Goal: Task Accomplishment & Management: Manage account settings

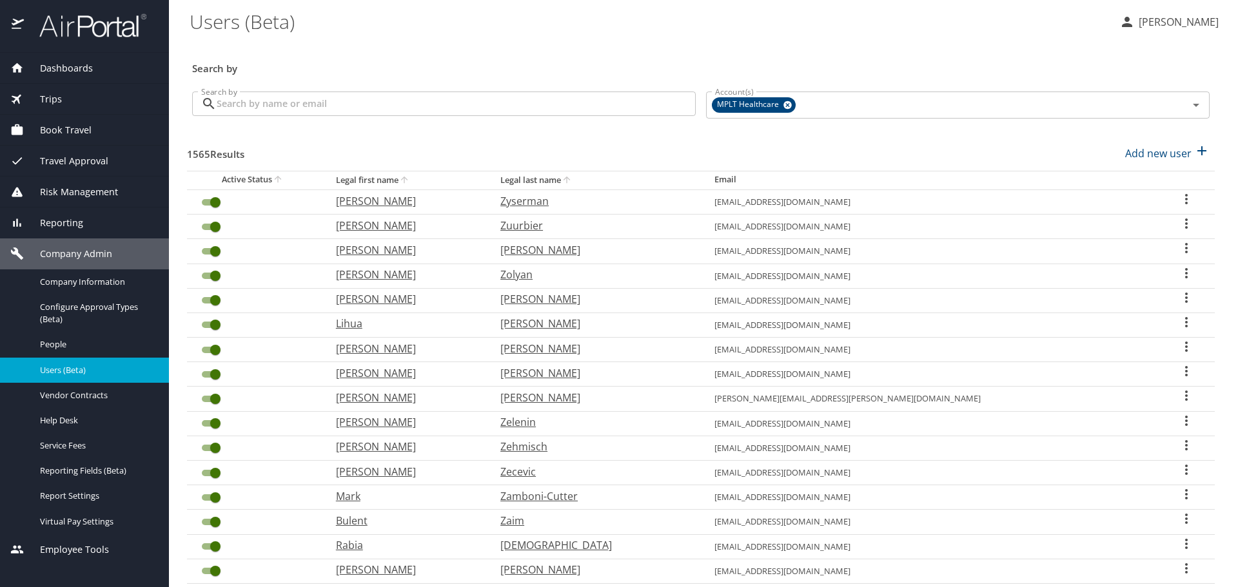
drag, startPoint x: 0, startPoint y: 0, endPoint x: 543, endPoint y: 107, distance: 553.2
click at [542, 107] on input "Search by" at bounding box center [456, 104] width 479 height 24
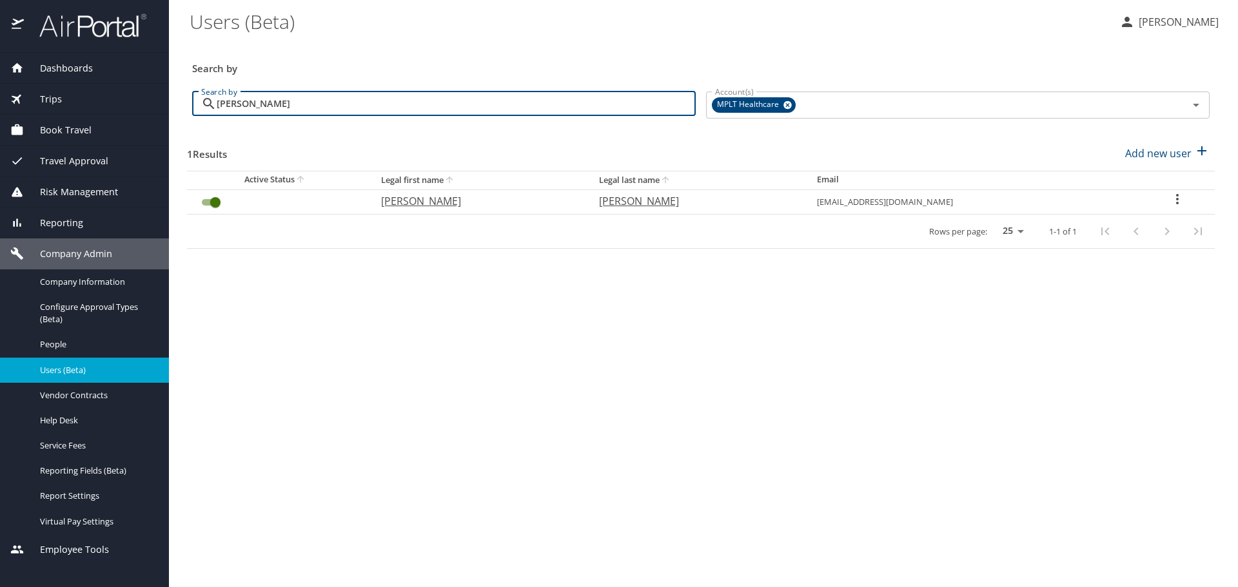
type input "[PERSON_NAME]"
click at [423, 201] on p "[PERSON_NAME]" at bounding box center [477, 200] width 192 height 15
select select "US"
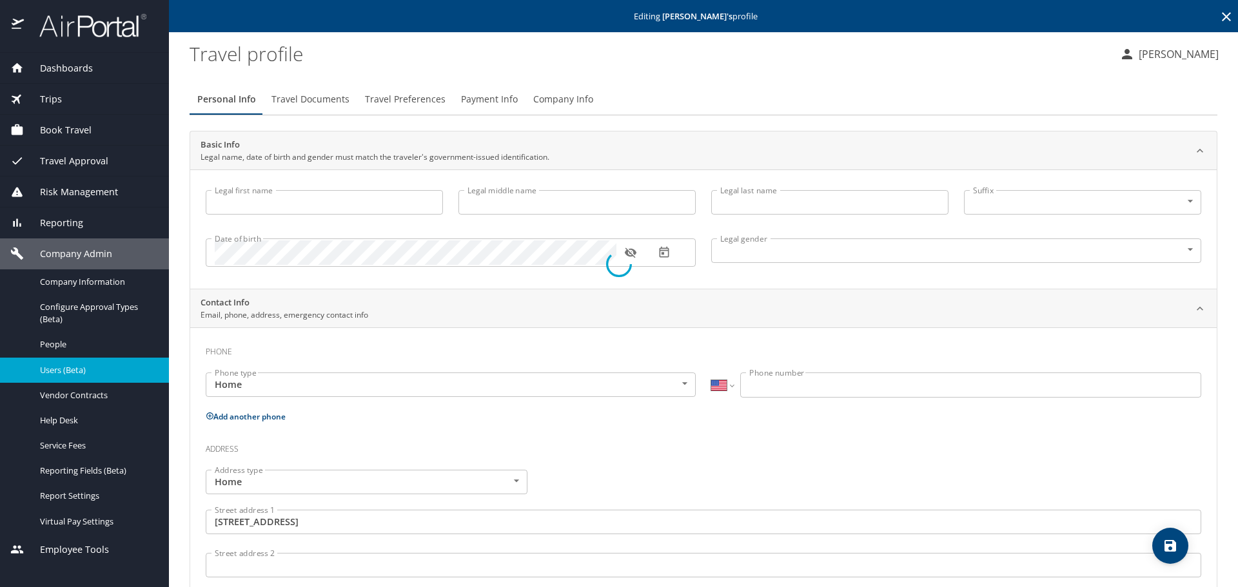
type input "[PERSON_NAME]"
type input "V"
type input "[PERSON_NAME]"
type input "[DEMOGRAPHIC_DATA]"
type input "[GEOGRAPHIC_DATA]"
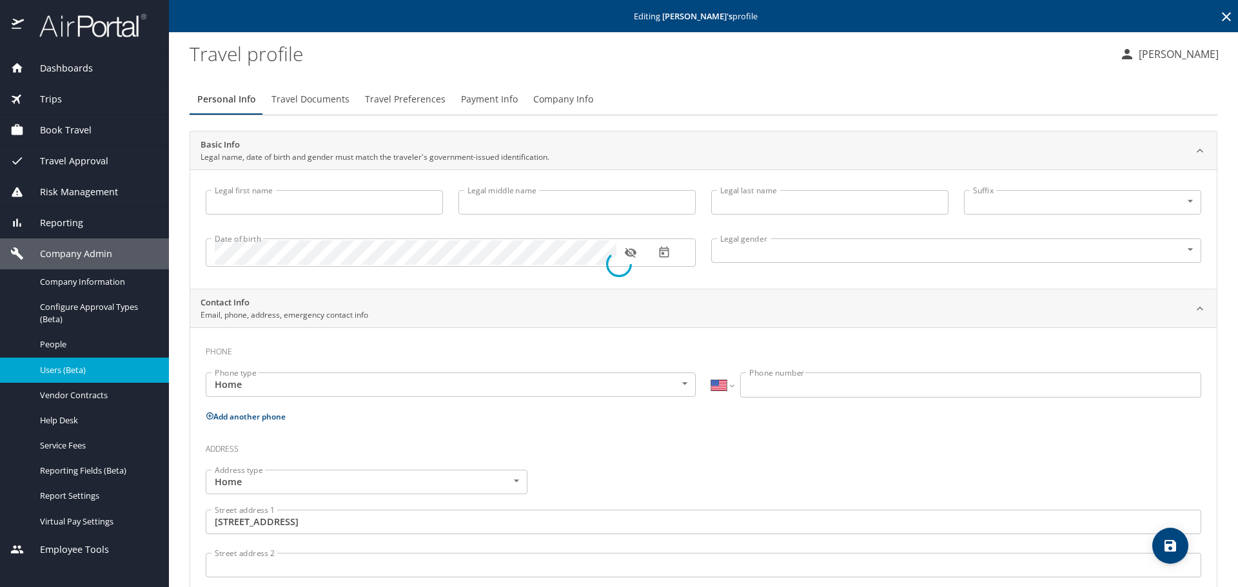
type input "[US_STATE]"
select select "US"
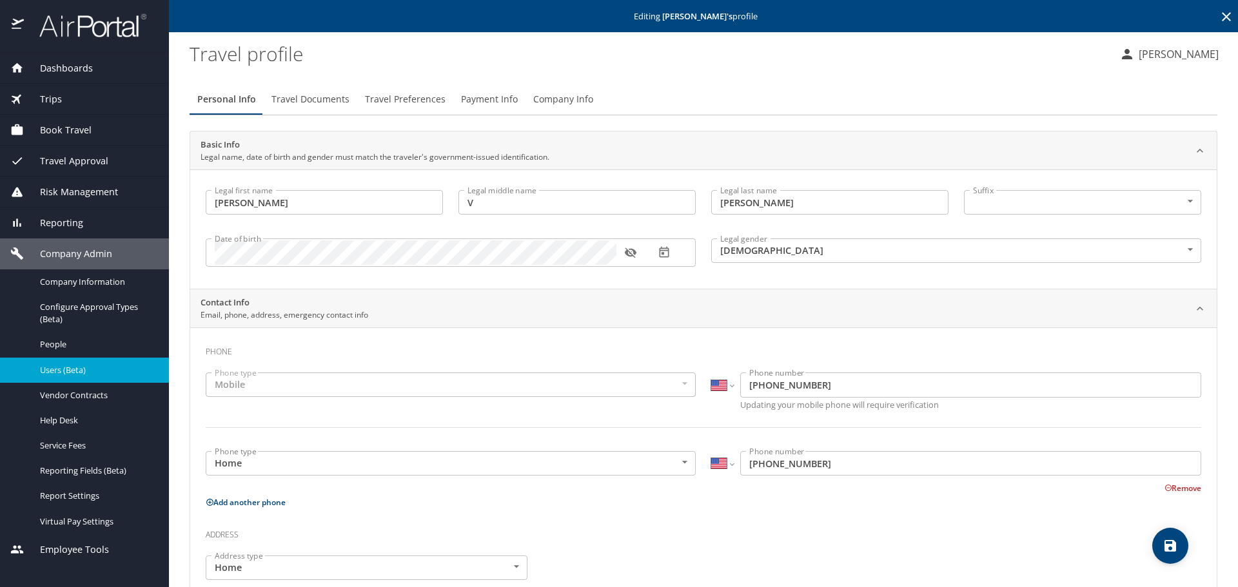
click at [419, 93] on span "Travel Preferences" at bounding box center [405, 100] width 81 height 16
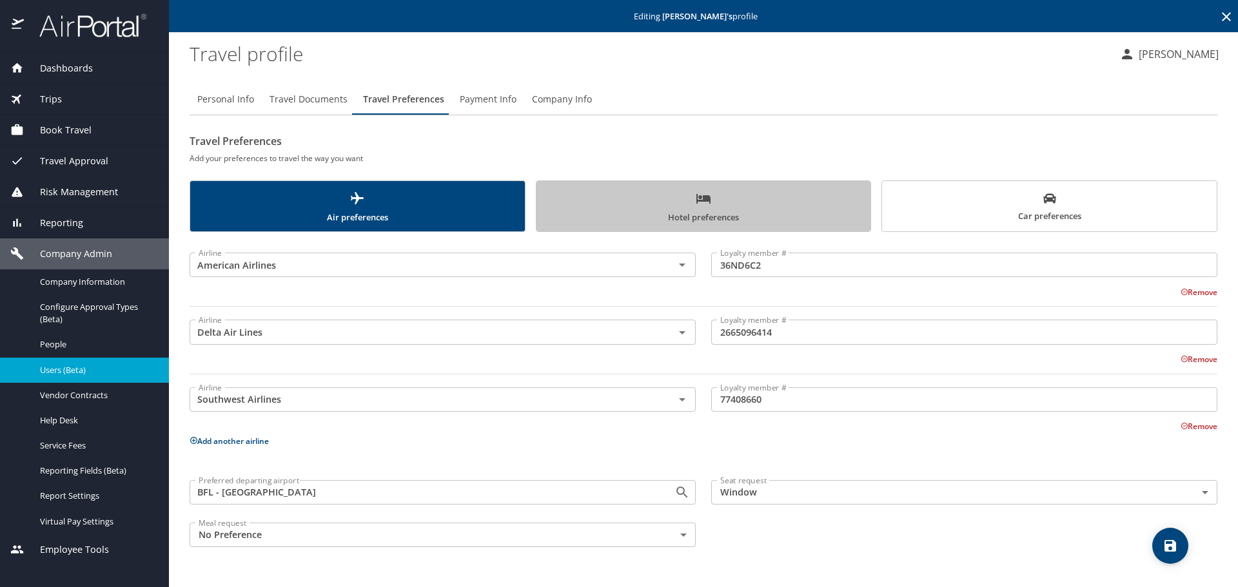
click at [665, 193] on span "Hotel preferences" at bounding box center [703, 208] width 319 height 34
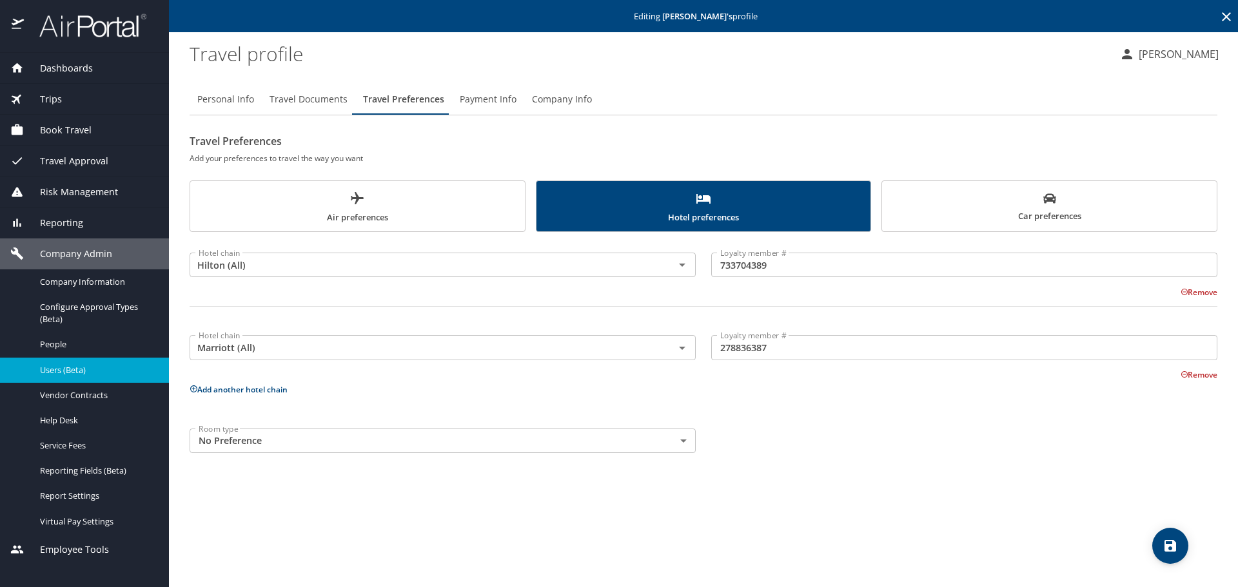
click at [228, 104] on span "Personal Info" at bounding box center [225, 100] width 57 height 16
select select "US"
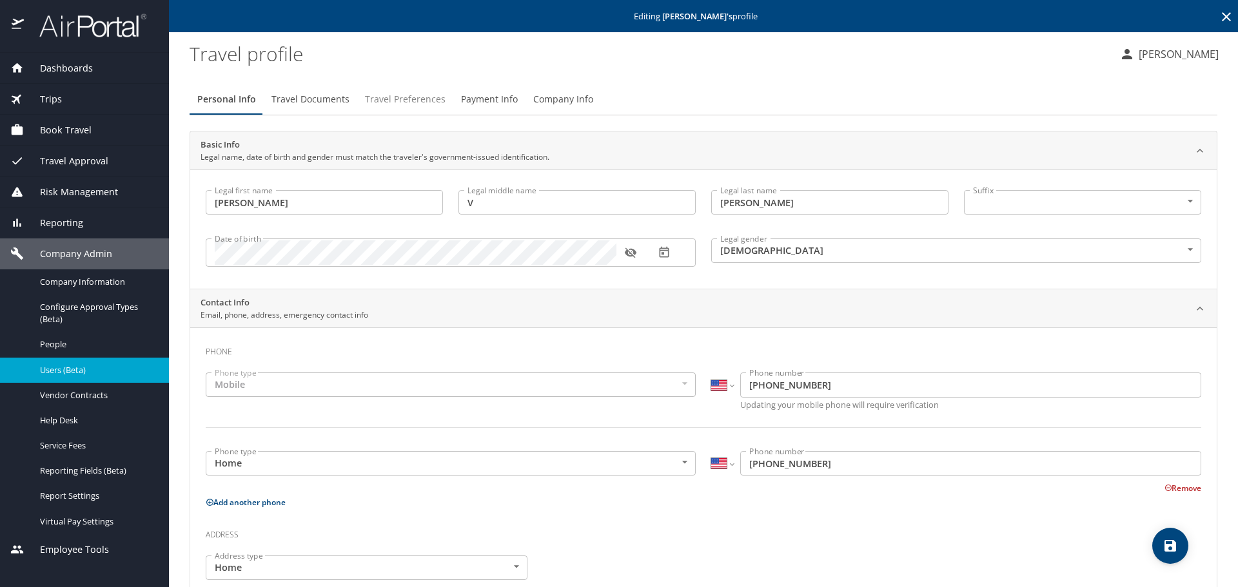
click at [397, 100] on span "Travel Preferences" at bounding box center [405, 100] width 81 height 16
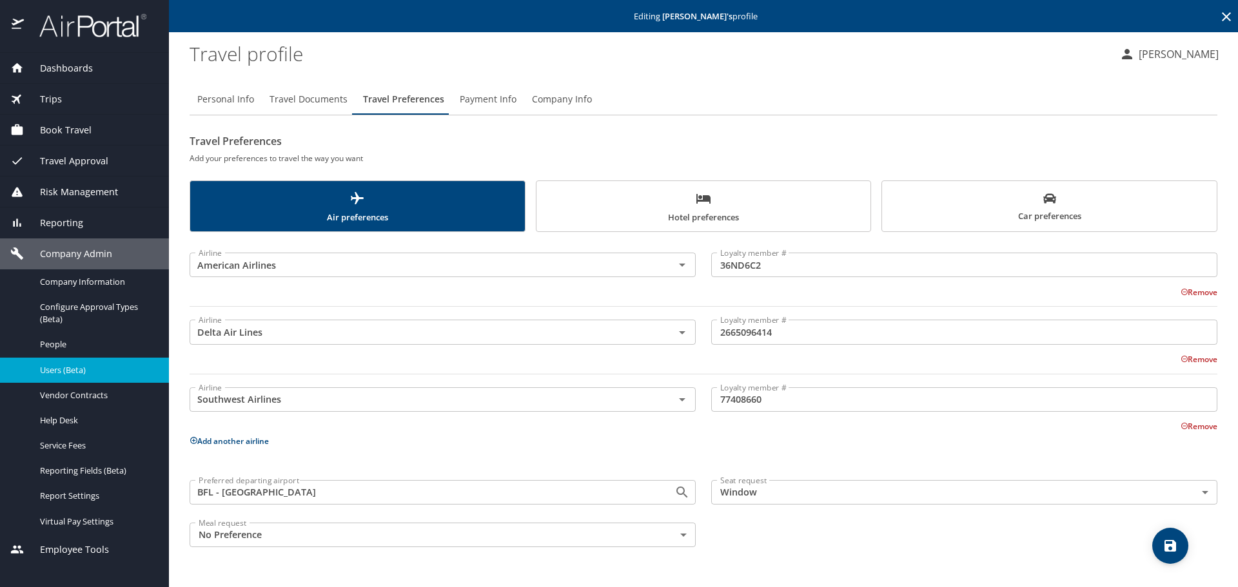
click at [728, 207] on span "Hotel preferences" at bounding box center [703, 208] width 319 height 34
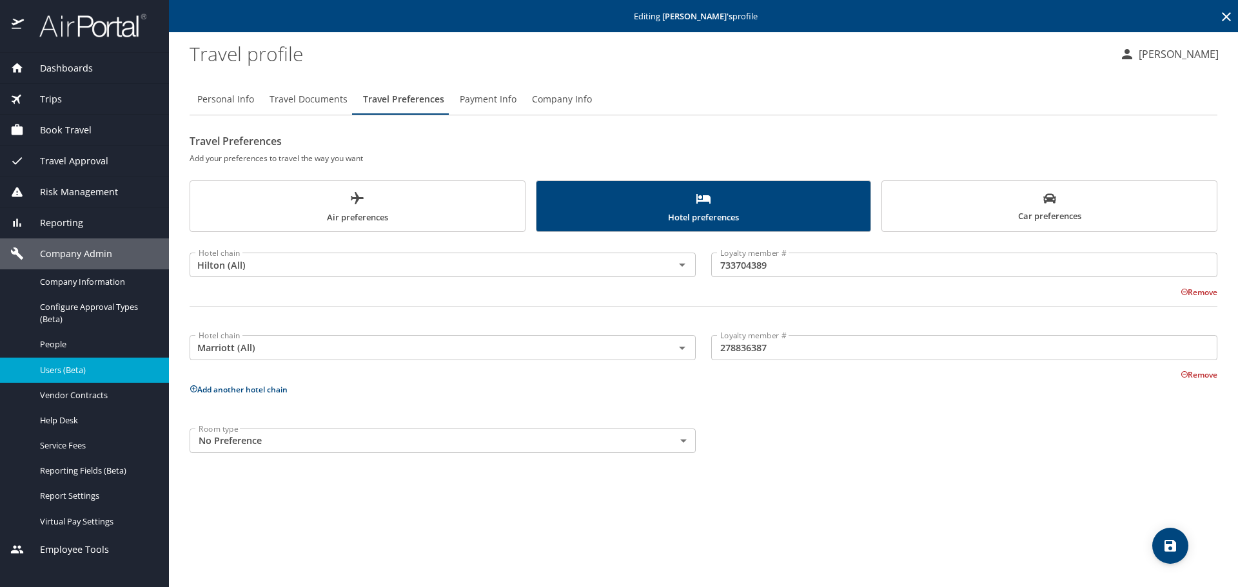
click at [223, 102] on span "Personal Info" at bounding box center [225, 100] width 57 height 16
select select "US"
